Goal: Task Accomplishment & Management: Complete application form

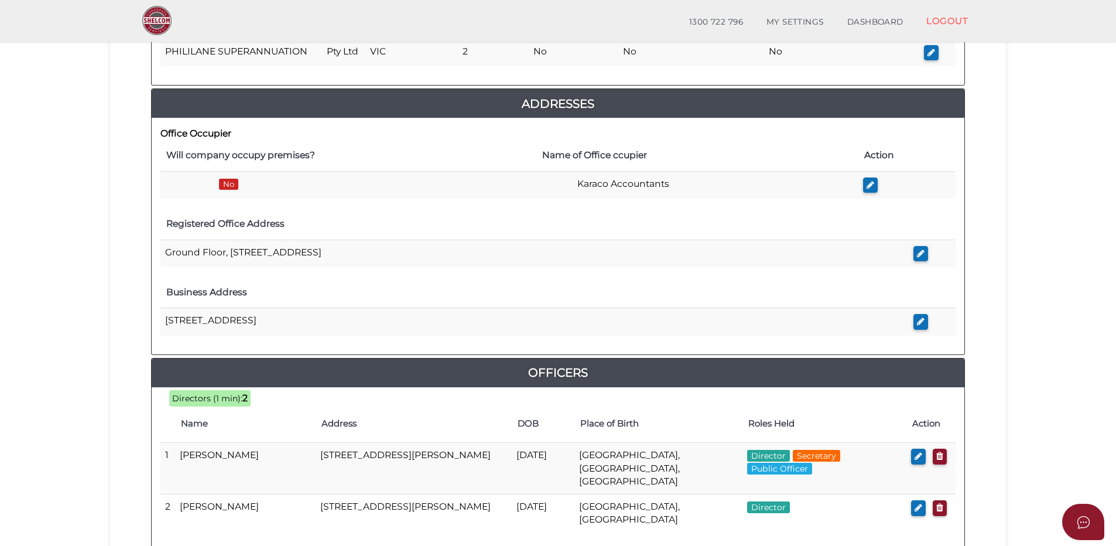
scroll to position [527, 0]
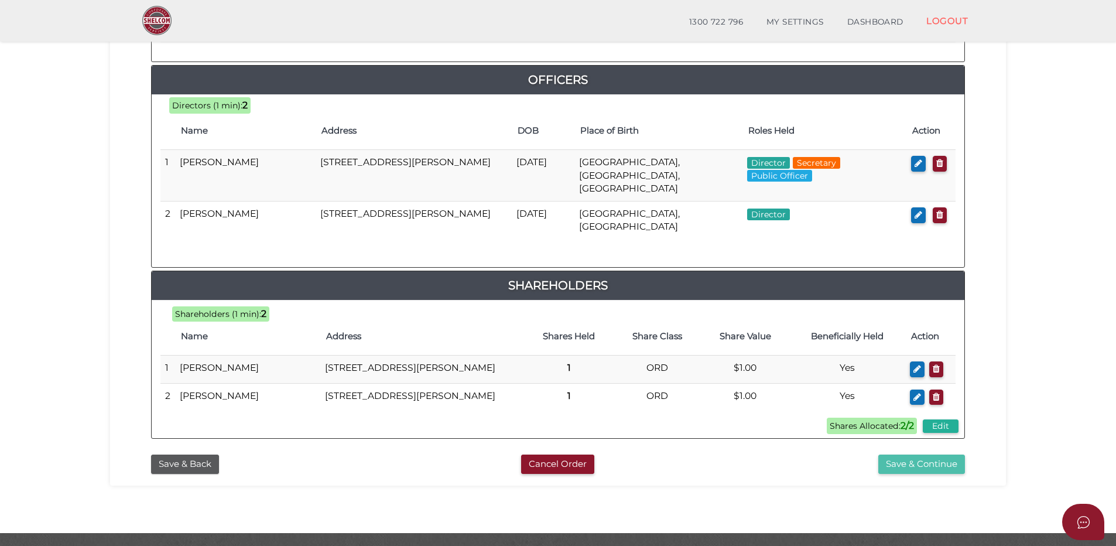
click at [908, 473] on button "Save & Continue" at bounding box center [922, 464] width 87 height 19
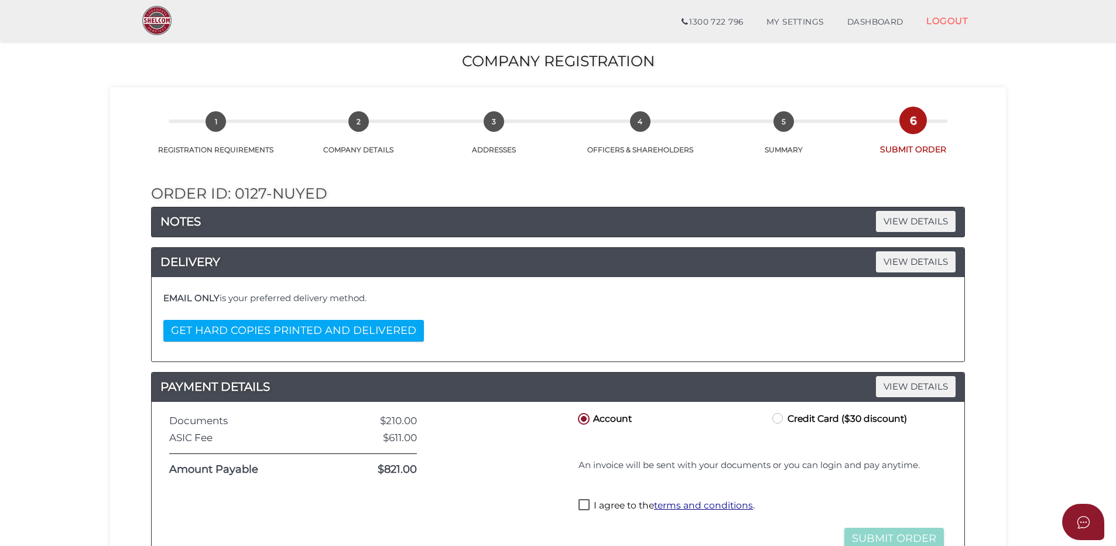
scroll to position [234, 0]
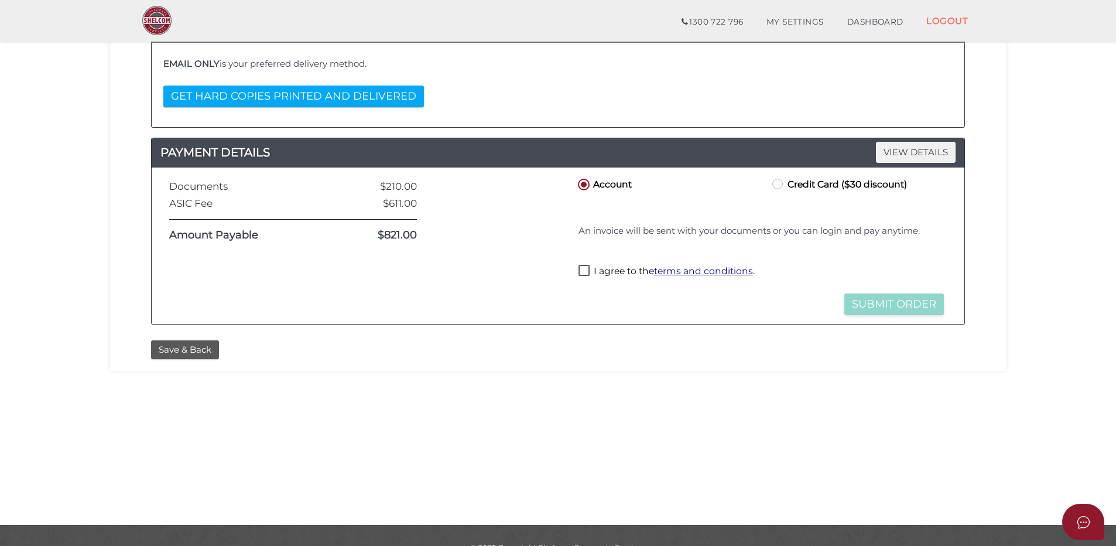
click at [777, 185] on label "Credit Card ($30 discount)" at bounding box center [838, 183] width 137 height 15
radio input "true"
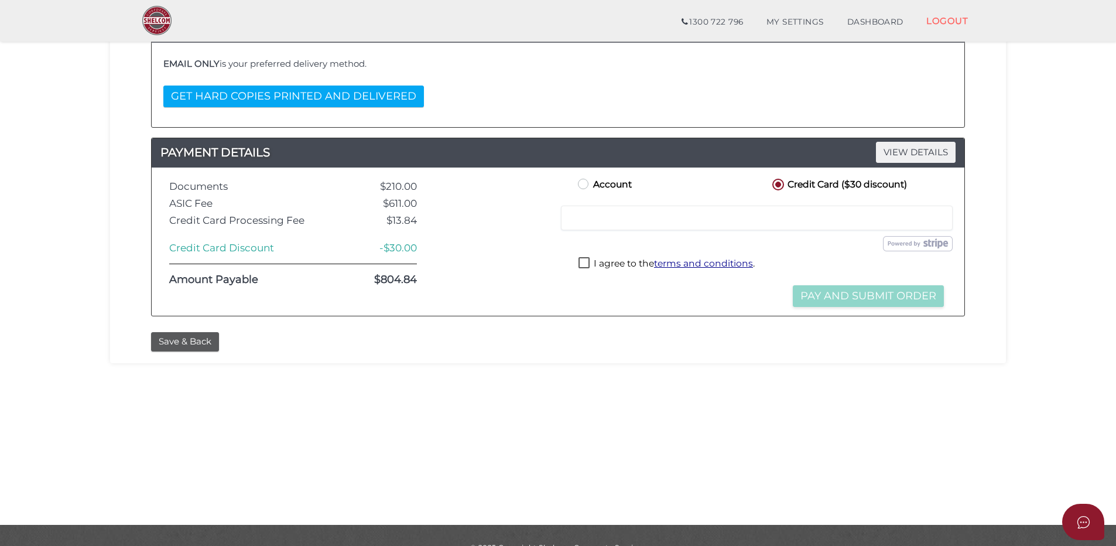
click at [586, 261] on label "I agree to the terms and conditions ." at bounding box center [667, 264] width 176 height 15
checkbox input "true"
click at [856, 300] on button "Pay and Submit Order" at bounding box center [868, 296] width 151 height 22
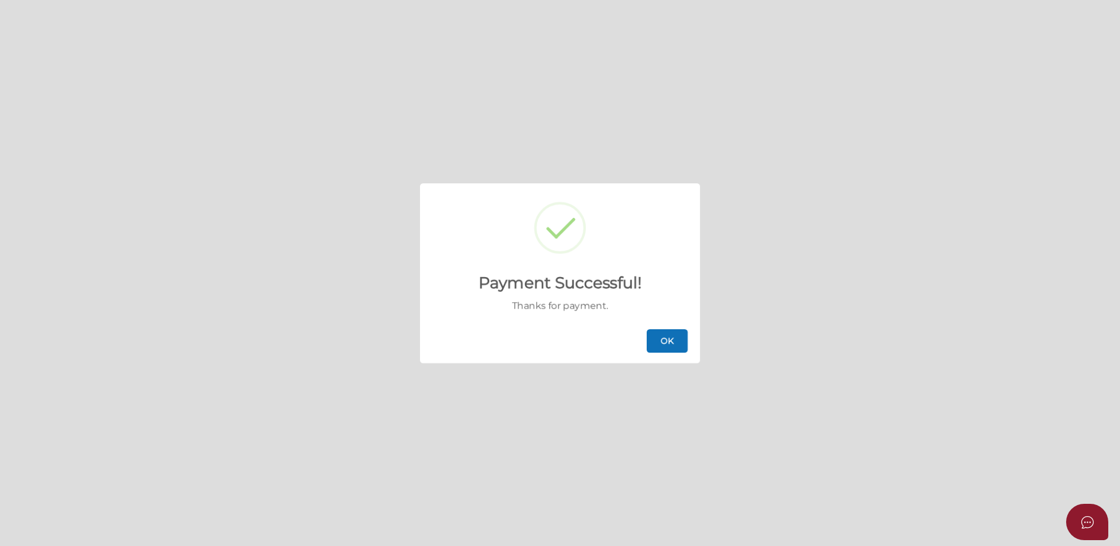
click at [676, 347] on button "OK" at bounding box center [667, 340] width 41 height 23
